Goal: Information Seeking & Learning: Learn about a topic

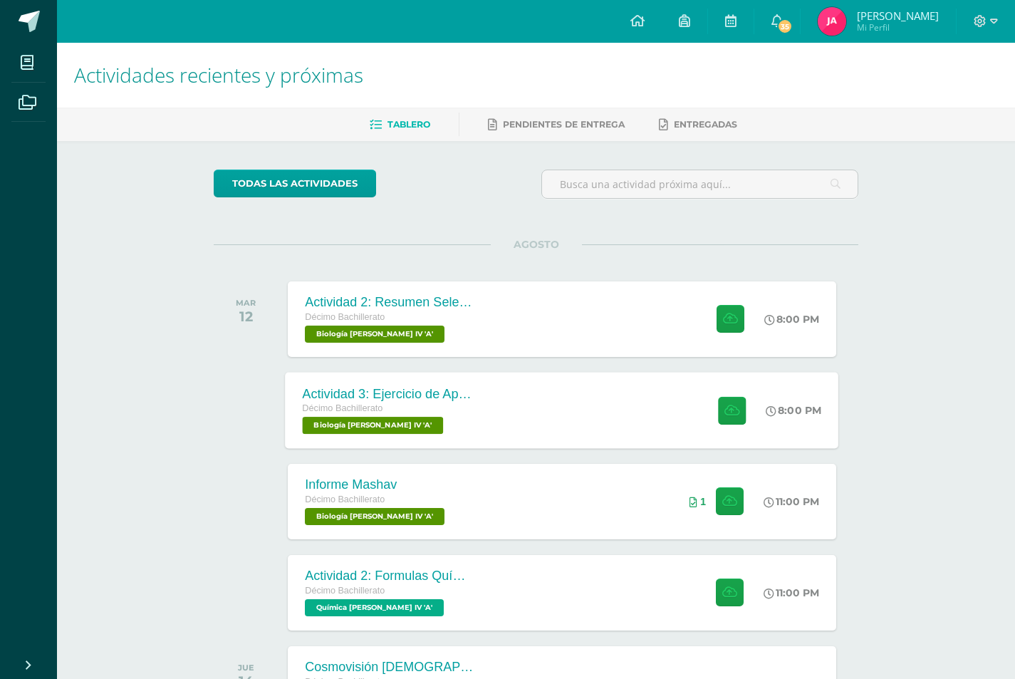
click at [530, 417] on div "Actividad 3: Ejercicio de Aprendizaje 16.2 Décimo Bachillerato Biología Bach IV…" at bounding box center [562, 410] width 553 height 76
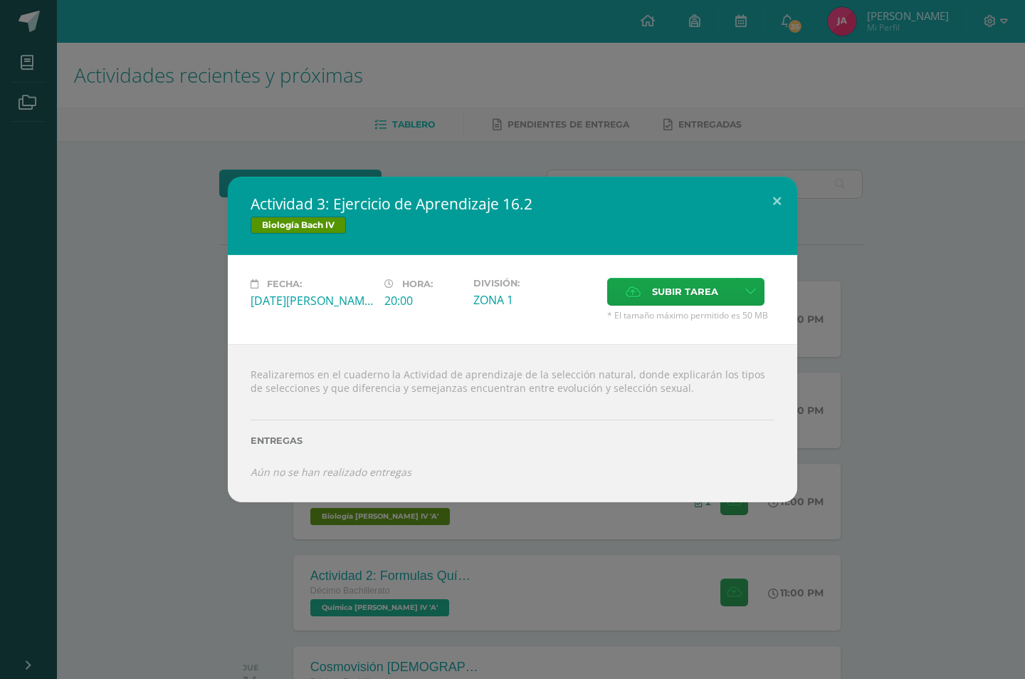
click at [407, 618] on div "Actividad 3: Ejercicio de Aprendizaje 16.2 Biología Bach IV Fecha: Martes 12 de…" at bounding box center [512, 339] width 1025 height 679
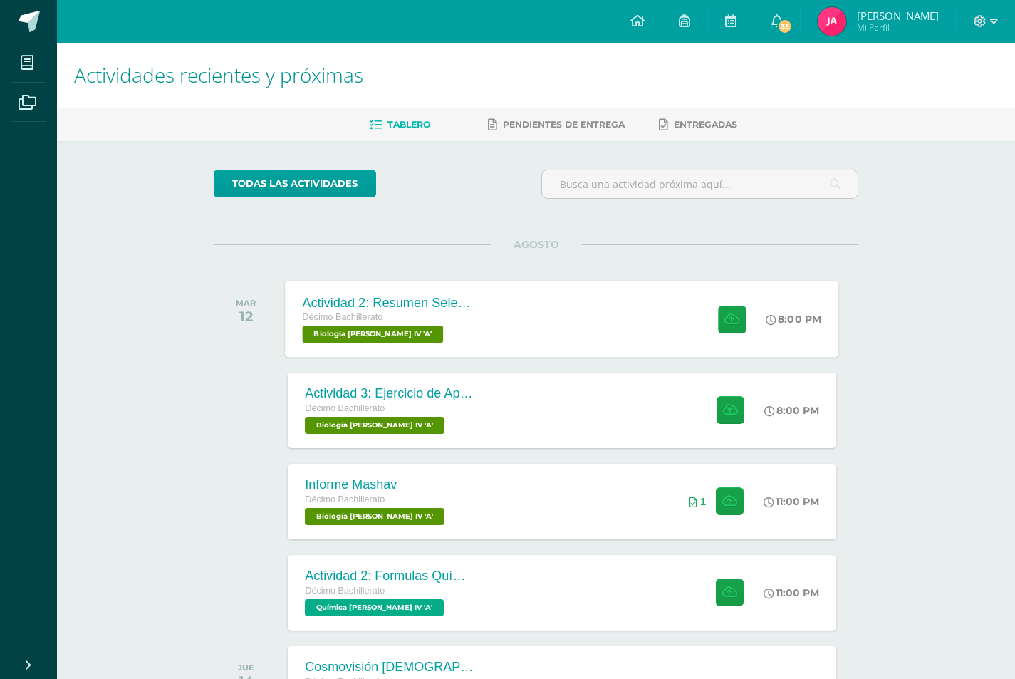
click at [448, 311] on div "Décimo Bachillerato" at bounding box center [389, 318] width 172 height 16
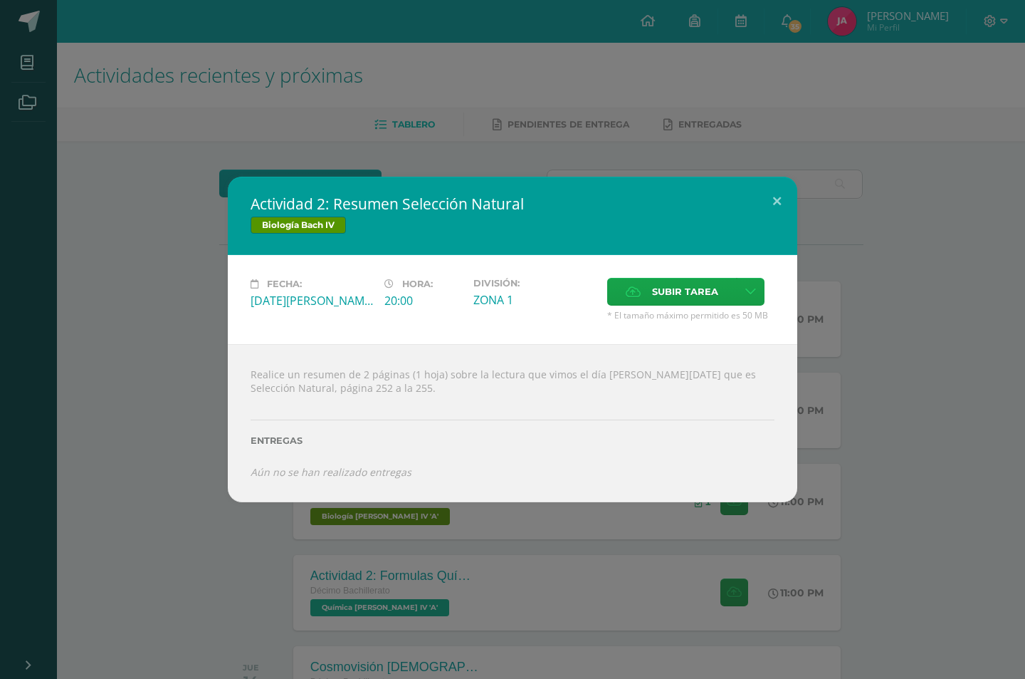
click at [491, 551] on div "Actividad 2: Resumen Selección Natural Biología Bach IV Fecha: Martes 12 de Ago…" at bounding box center [512, 339] width 1025 height 679
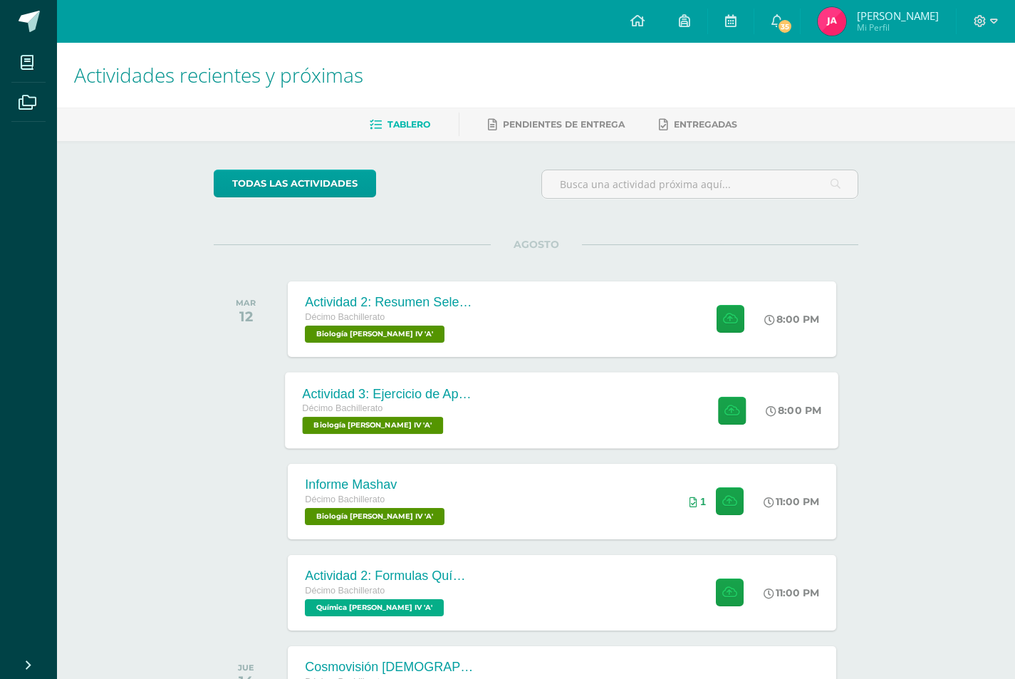
click at [440, 409] on div "Décimo Bachillerato" at bounding box center [389, 409] width 172 height 16
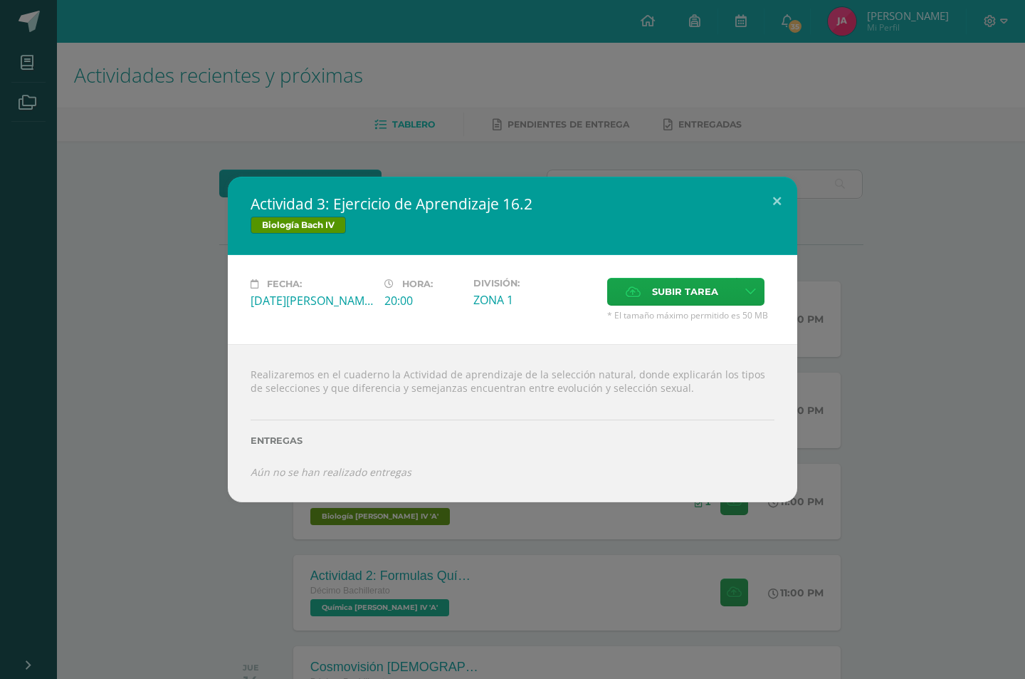
click at [574, 554] on div "Actividad 3: Ejercicio de Aprendizaje 16.2 Biología Bach IV Fecha: Martes 12 de…" at bounding box center [512, 339] width 1025 height 679
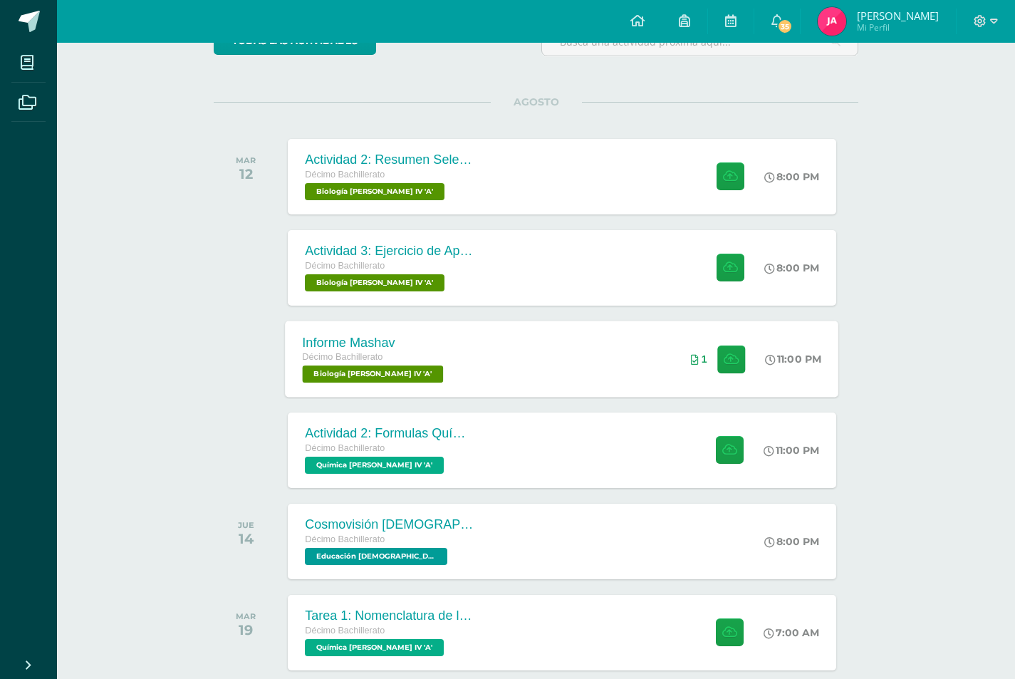
scroll to position [71, 0]
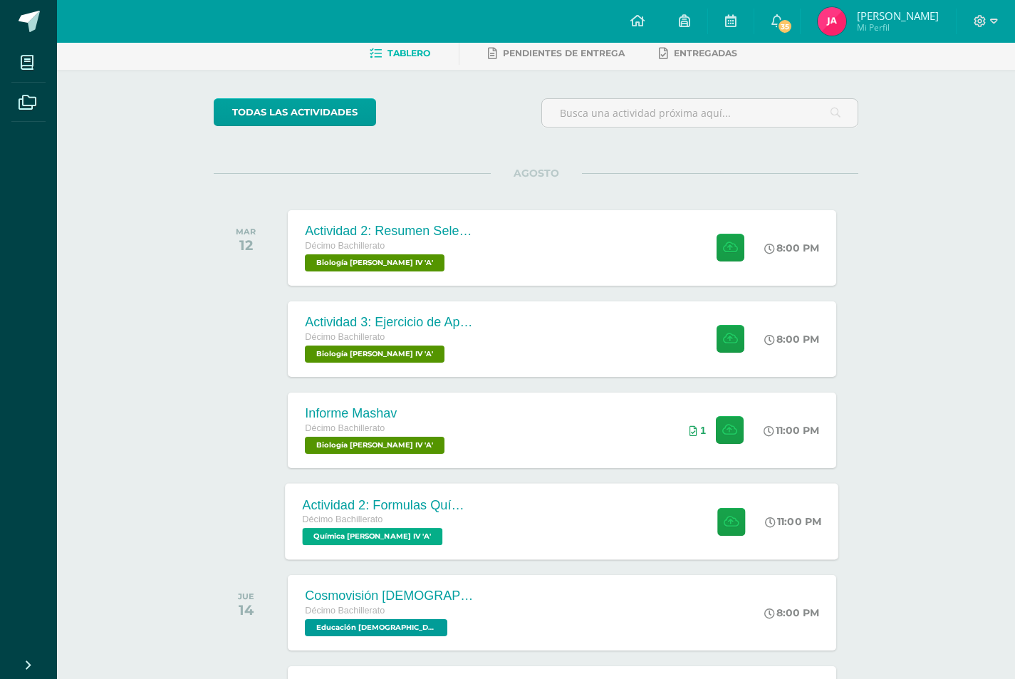
click at [491, 501] on div "Actividad 2: Formulas Químicas Décimo Bachillerato Química Bach IV 'A'" at bounding box center [389, 521] width 207 height 76
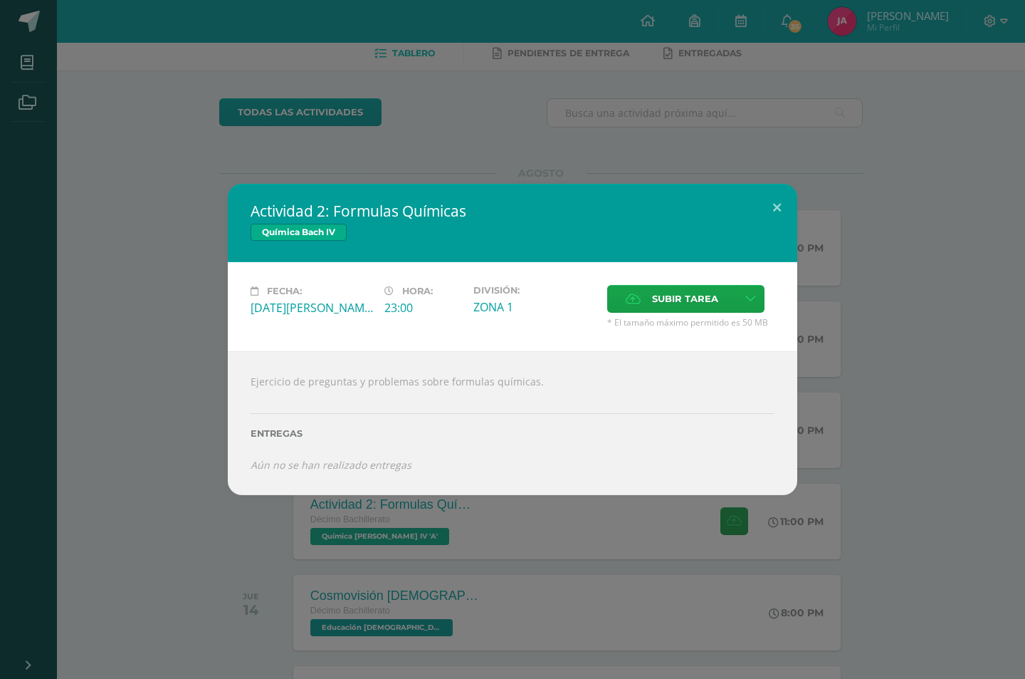
click at [445, 523] on div "Actividad 2: Formulas Químicas Química Bach IV Fecha: Martes 12 de Agosto Hora:…" at bounding box center [512, 339] width 1025 height 679
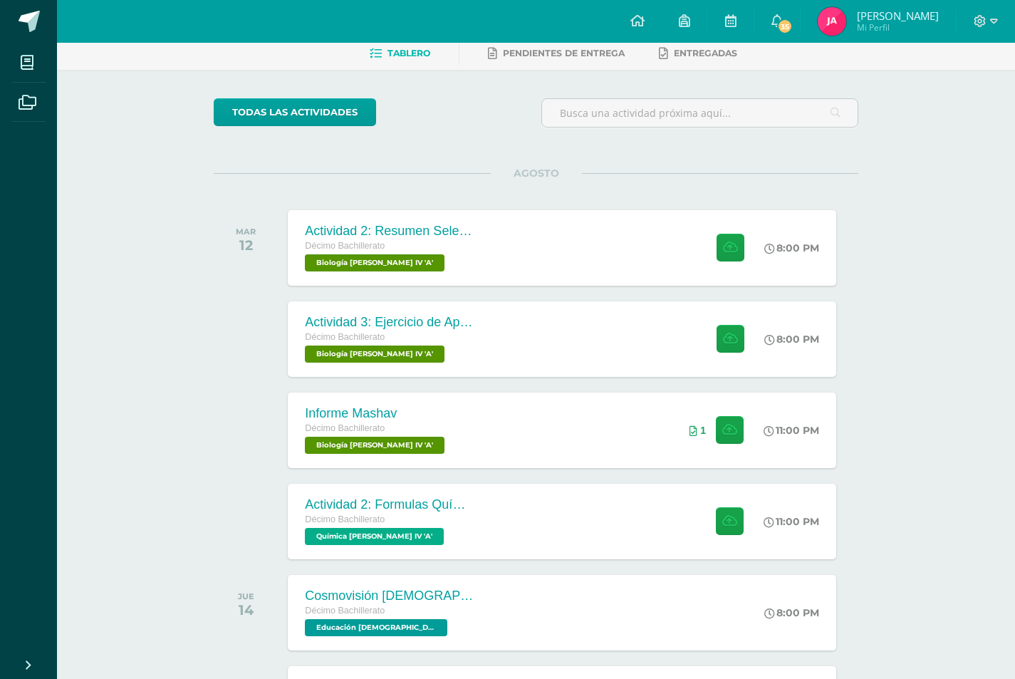
scroll to position [215, 0]
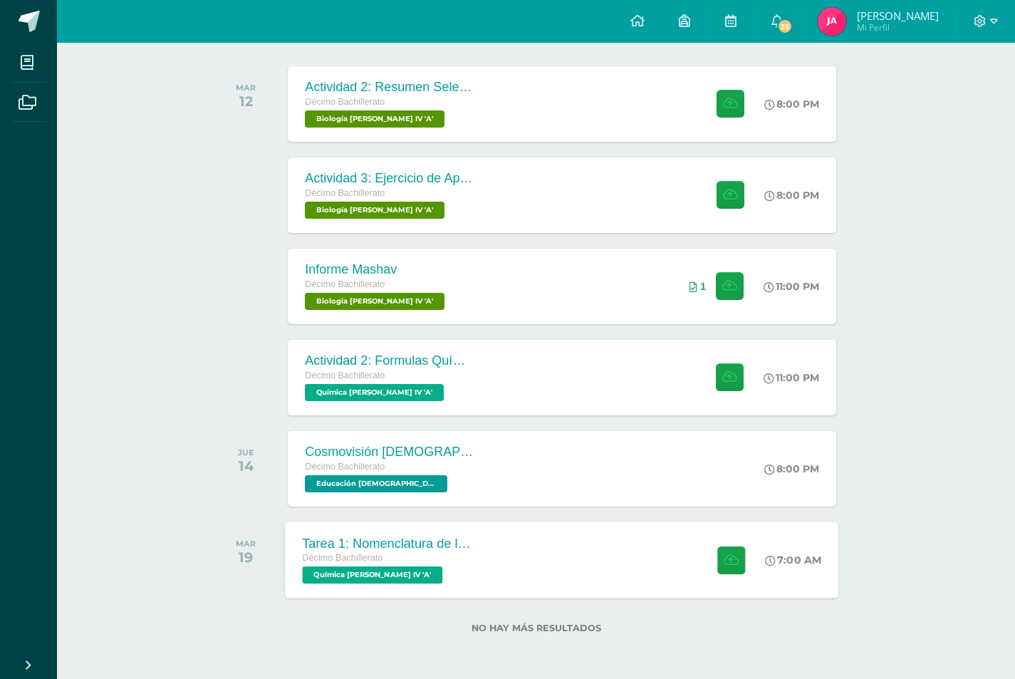
click at [546, 533] on div "Tarea 1: Nomenclatura de los Compuestos Décimo Bachillerato Química Bach IV 'A'…" at bounding box center [562, 559] width 553 height 76
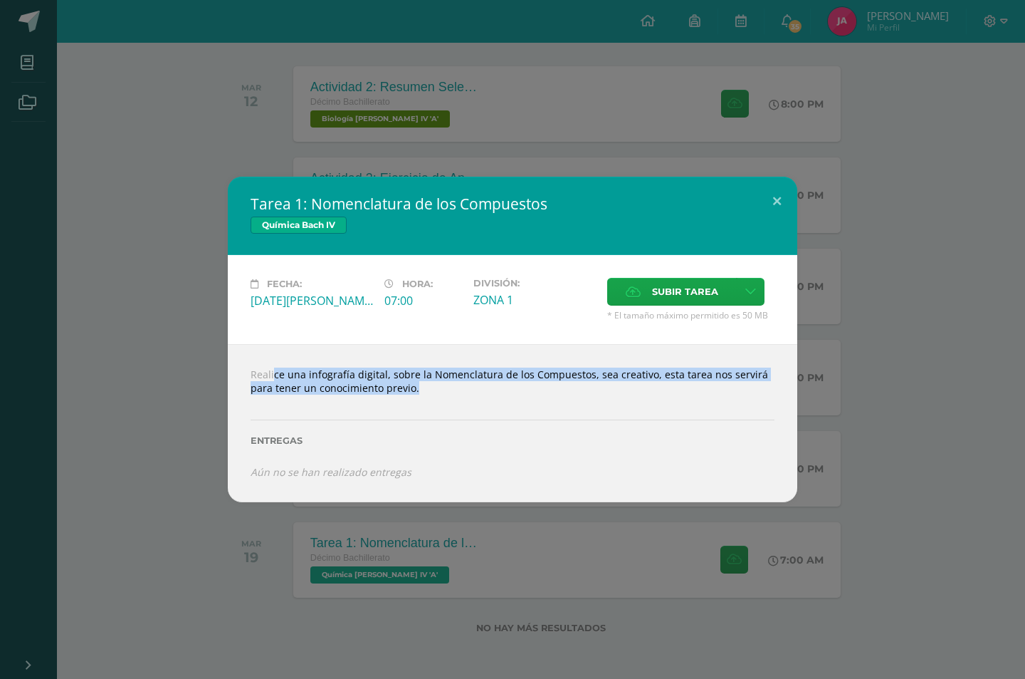
drag, startPoint x: 252, startPoint y: 375, endPoint x: 448, endPoint y: 407, distance: 198.5
click at [448, 407] on div "Realice una infografía digital, sobre la Nomenclatura de los Compuestos, sea cr…" at bounding box center [513, 422] width 570 height 157
copy div "Realice una infografía digital, sobre la Nomenclatura de los Compuestos, sea cr…"
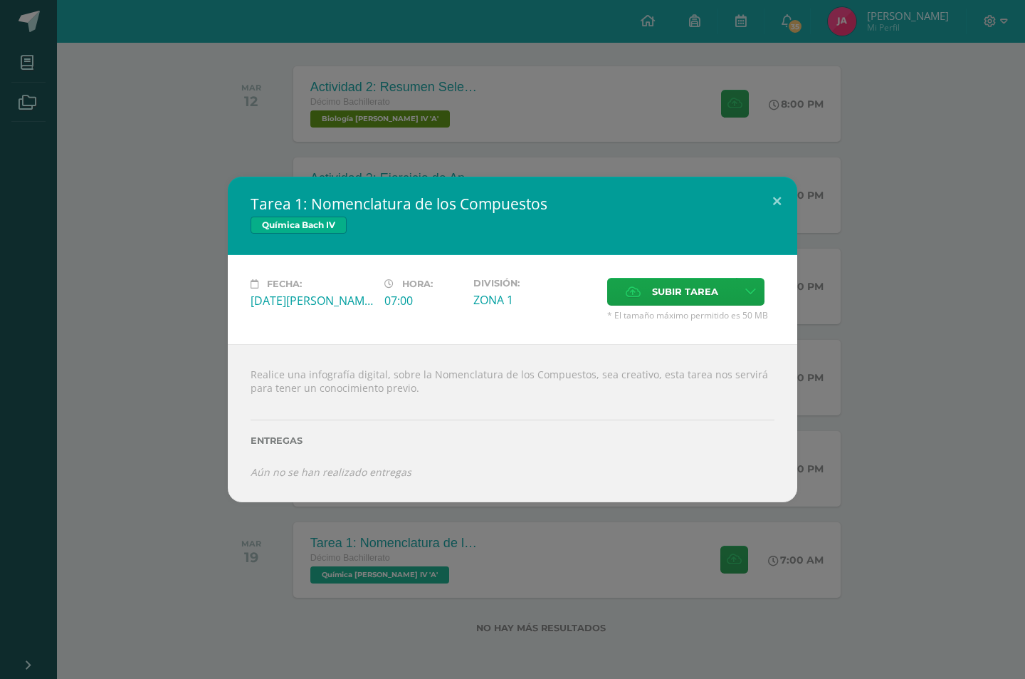
click at [421, 586] on div "Tarea 1: Nomenclatura de los Compuestos Química Bach IV Fecha: Martes 19 de Ago…" at bounding box center [512, 339] width 1025 height 679
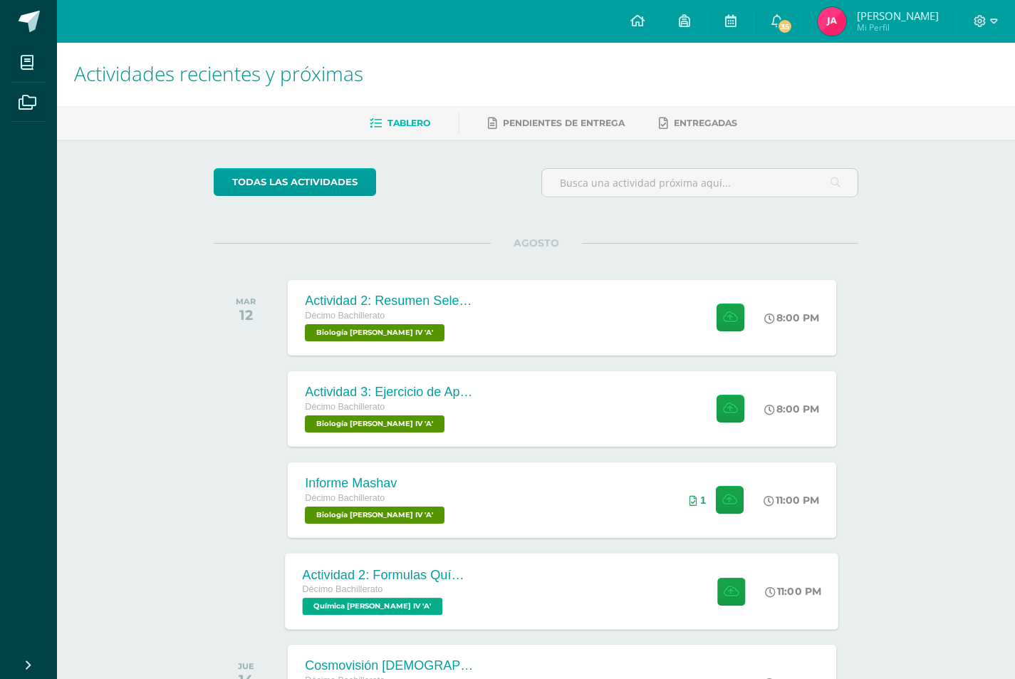
scroll to position [0, 0]
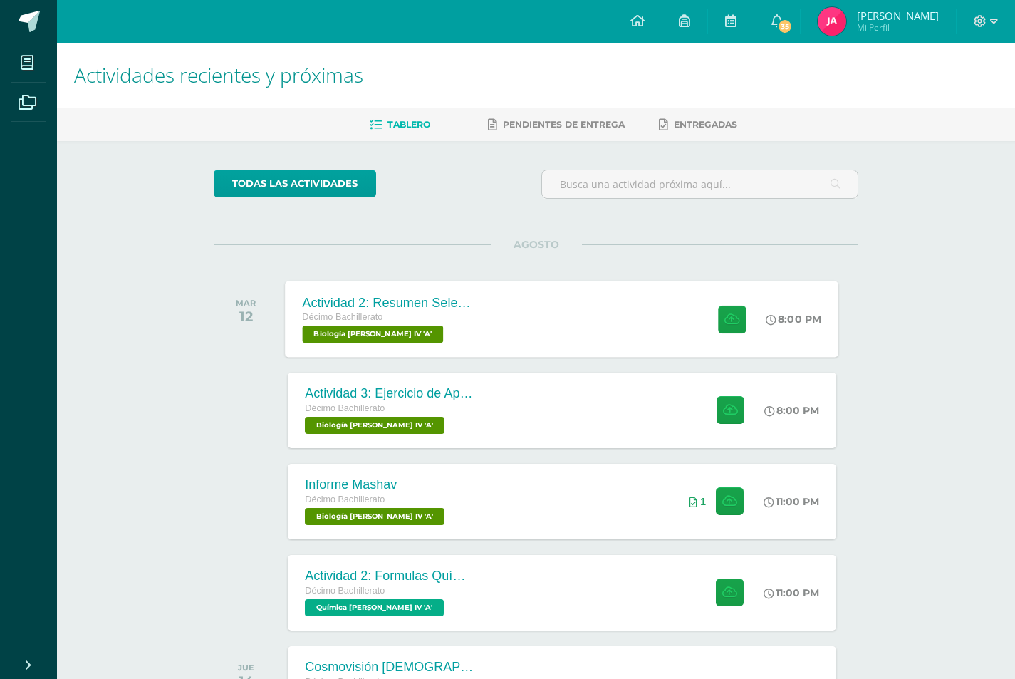
click at [527, 352] on div "Actividad 2: Resumen Selección Natural Décimo Bachillerato Biología Bach IV 'A'…" at bounding box center [562, 319] width 553 height 76
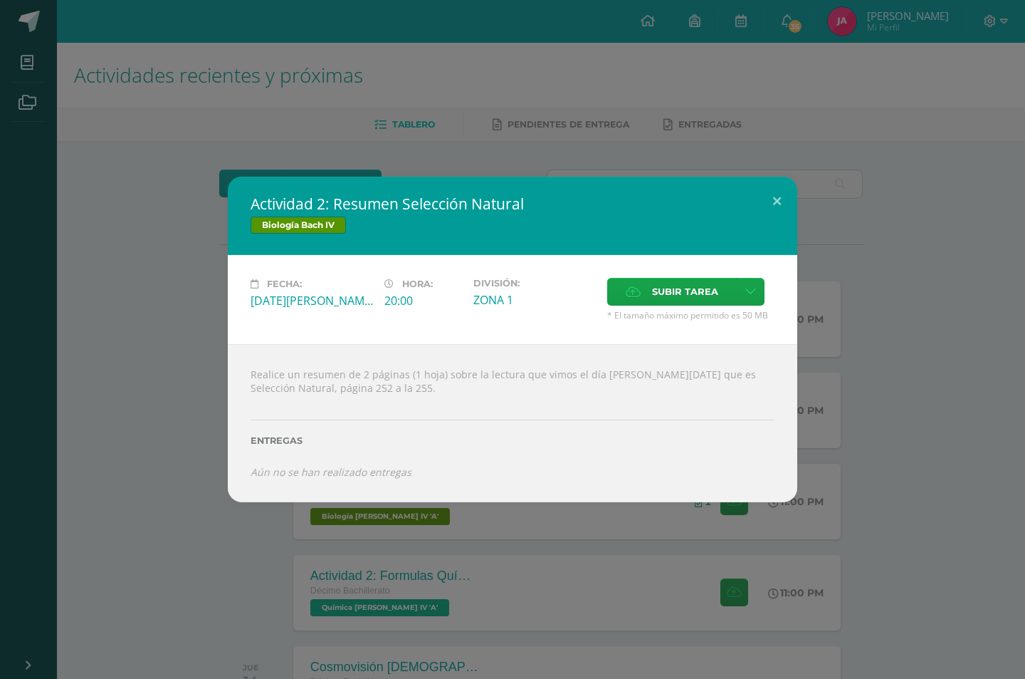
click at [560, 513] on div "Actividad 2: Resumen Selección Natural Biología Bach IV Fecha: Martes 12 de Ago…" at bounding box center [512, 339] width 1025 height 679
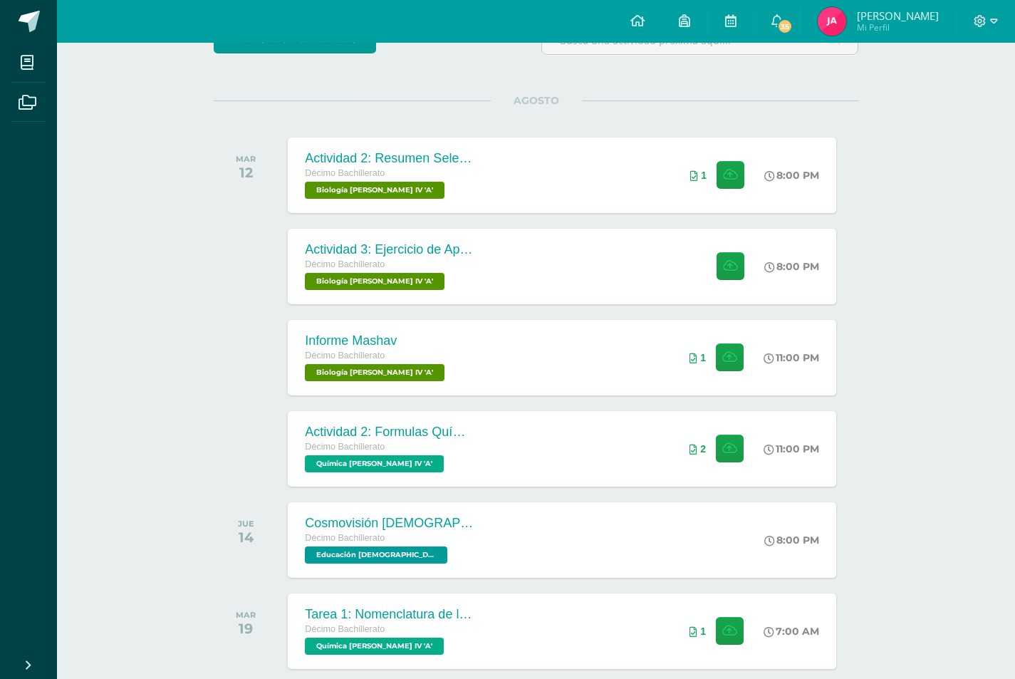
scroll to position [73, 0]
